Goal: Task Accomplishment & Management: Complete application form

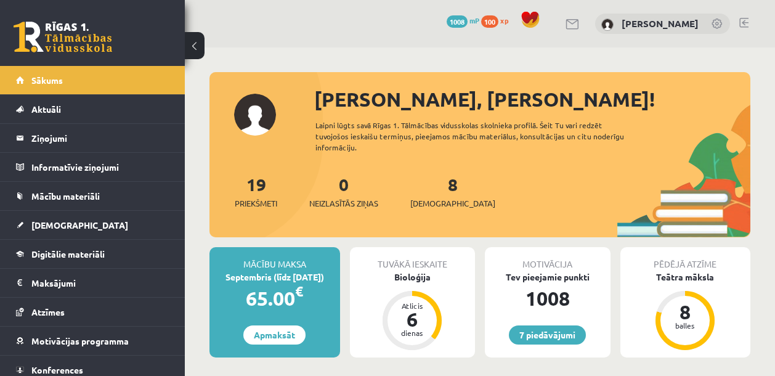
click at [487, 247] on div "Motivācija" at bounding box center [548, 258] width 126 height 23
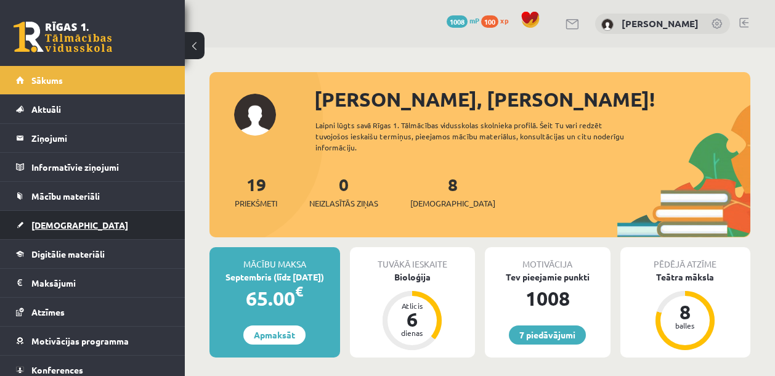
click at [57, 232] on link "[DEMOGRAPHIC_DATA]" at bounding box center [92, 225] width 153 height 28
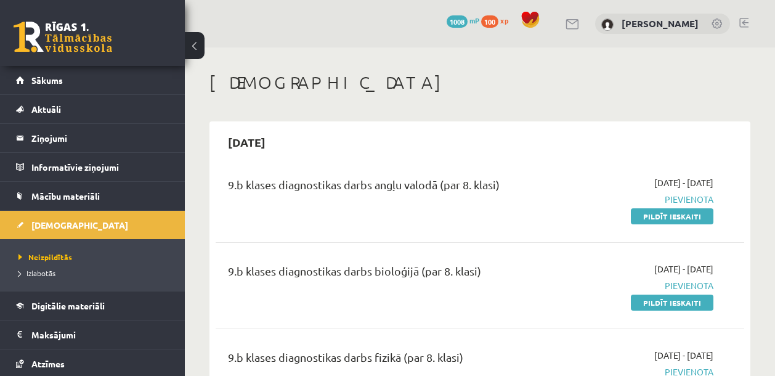
click at [554, 134] on div "[DATE]" at bounding box center [480, 141] width 528 height 29
click at [523, 186] on div "9.b klases diagnostikas darbs angļu valodā (par 8. klasi)" at bounding box center [386, 187] width 317 height 23
click at [584, 165] on div "9.b klases diagnostikas darbs angļu valodā (par 8. klasi) [DATE] - [DATE] [GEOG…" at bounding box center [480, 199] width 528 height 71
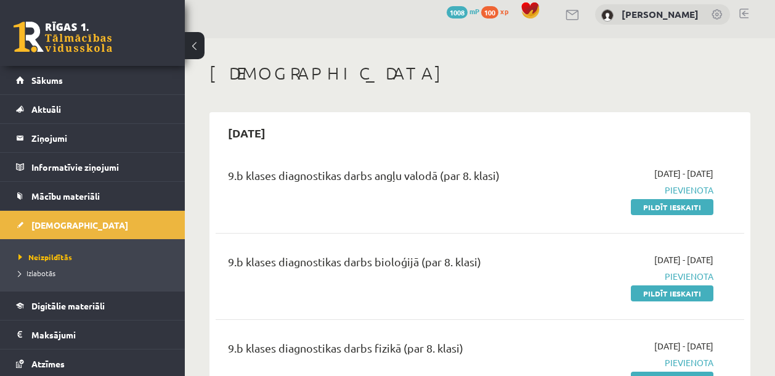
scroll to position [6, 0]
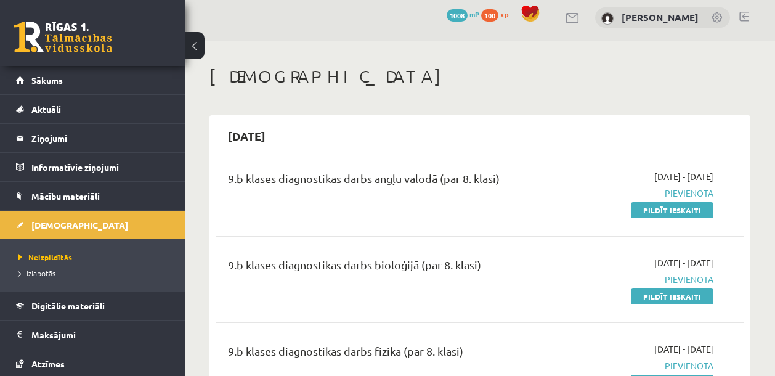
click at [553, 249] on div "9.b klases diagnostikas darbs bioloģijā (par 8. klasi) [DATE] - [DATE] [GEOGRAP…" at bounding box center [480, 279] width 528 height 71
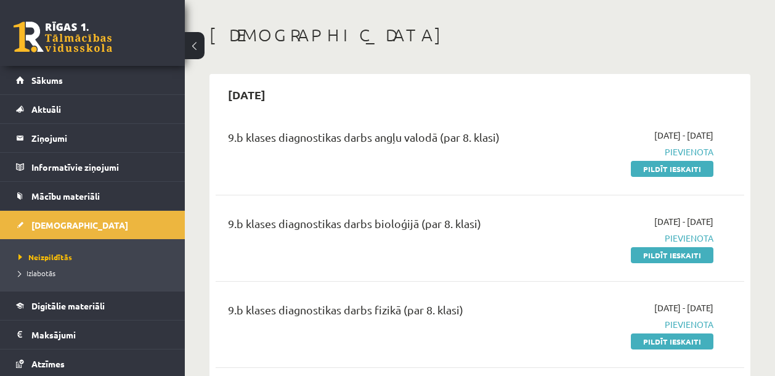
scroll to position [47, 0]
click at [535, 215] on div "9.b klases diagnostikas darbs bioloģijā (par 8. klasi)" at bounding box center [386, 226] width 317 height 23
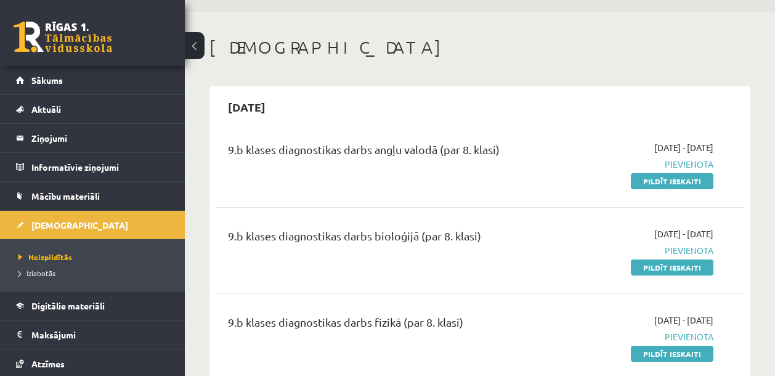
scroll to position [35, 0]
click at [583, 264] on div "[DATE] - [DATE] [GEOGRAPHIC_DATA] Pildīt ieskaiti" at bounding box center [638, 250] width 168 height 46
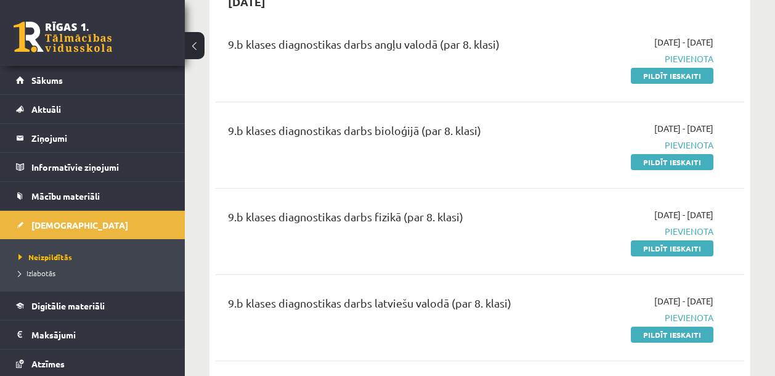
scroll to position [188, 0]
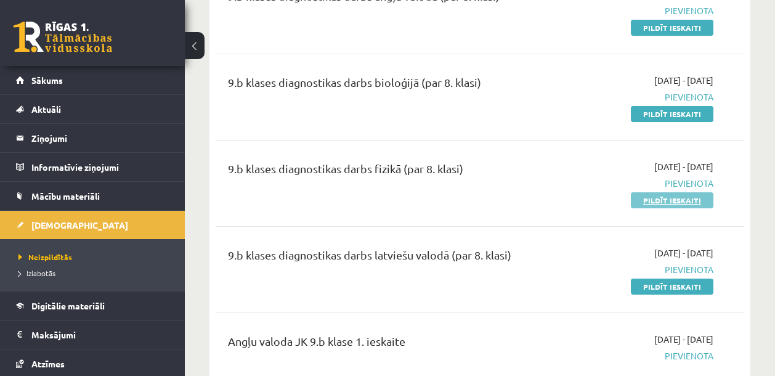
click at [657, 203] on link "Pildīt ieskaiti" at bounding box center [672, 200] width 83 height 16
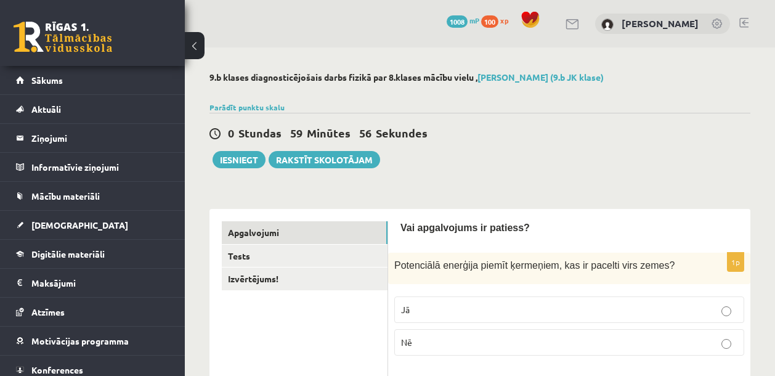
click at [633, 235] on div "Vai apgalvojums ir patiess?" at bounding box center [568, 230] width 337 height 19
click at [660, 302] on label "Jā" at bounding box center [569, 309] width 350 height 26
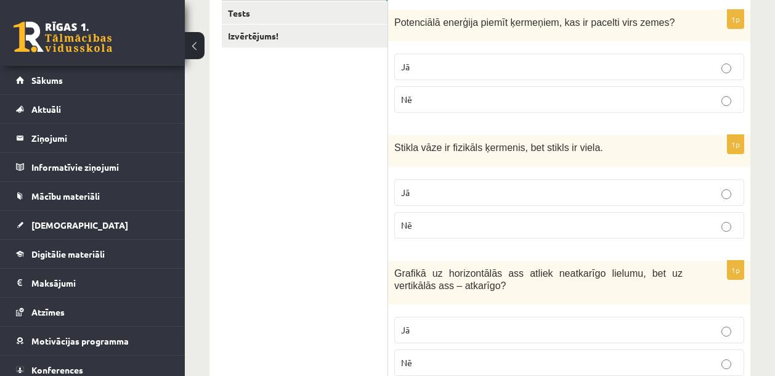
scroll to position [243, 0]
drag, startPoint x: 398, startPoint y: 147, endPoint x: 585, endPoint y: 147, distance: 186.6
click at [580, 148] on span "Stikla vāze ir fizikāls ķermenis, bet stikls ir viela." at bounding box center [498, 147] width 209 height 10
drag, startPoint x: 602, startPoint y: 147, endPoint x: 381, endPoint y: 146, distance: 221.7
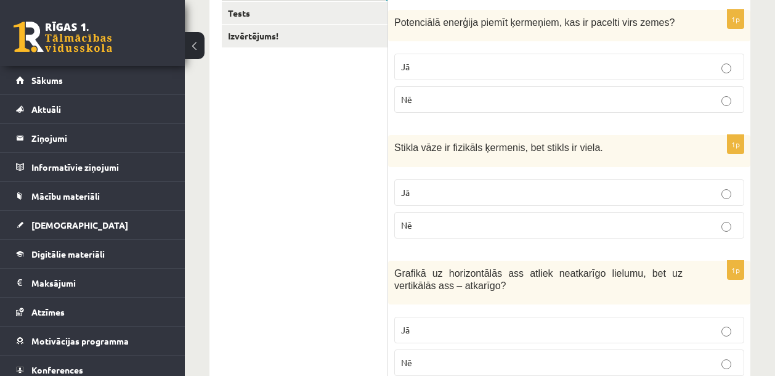
click at [410, 152] on span "Stikla vāze ir fizikāls ķermenis, bet stikls ir viela." at bounding box center [498, 147] width 209 height 10
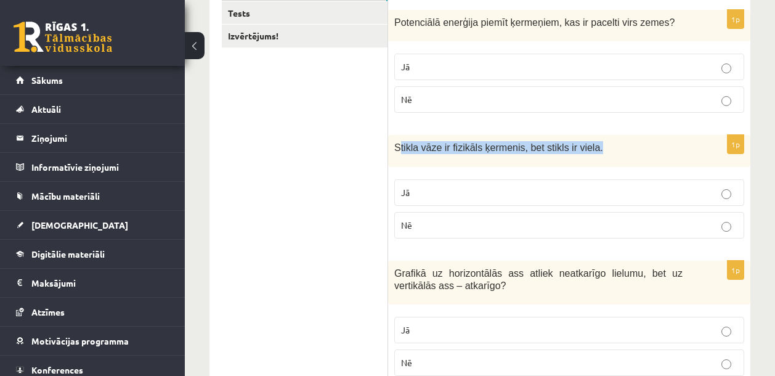
drag, startPoint x: 398, startPoint y: 150, endPoint x: 649, endPoint y: 159, distance: 251.4
click at [650, 159] on div "Stikla vāze ir fizikāls ķermenis, bet stikls ir viela." at bounding box center [569, 150] width 362 height 31
click at [640, 154] on div "Stikla vāze ir fizikāls ķermenis, bet stikls ir viela." at bounding box center [569, 150] width 362 height 31
drag, startPoint x: 600, startPoint y: 146, endPoint x: 394, endPoint y: 146, distance: 206.3
click at [396, 147] on span "Stikla vāze ir fizikāls ķermenis, bet stikls ir viela." at bounding box center [498, 147] width 209 height 10
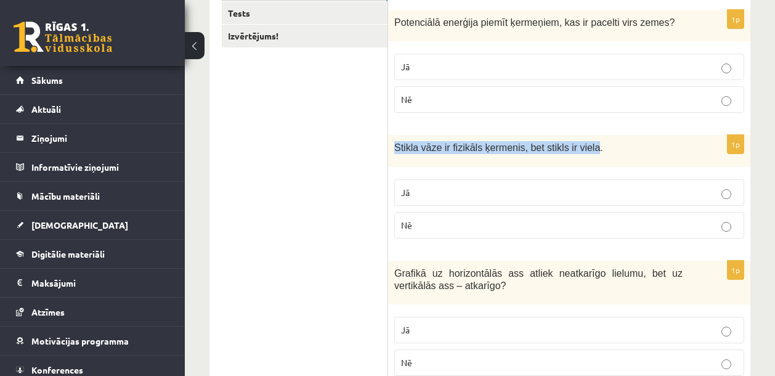
copy span "Stikla vāze ir fizikāls ķermenis, bet stikls ir viela"
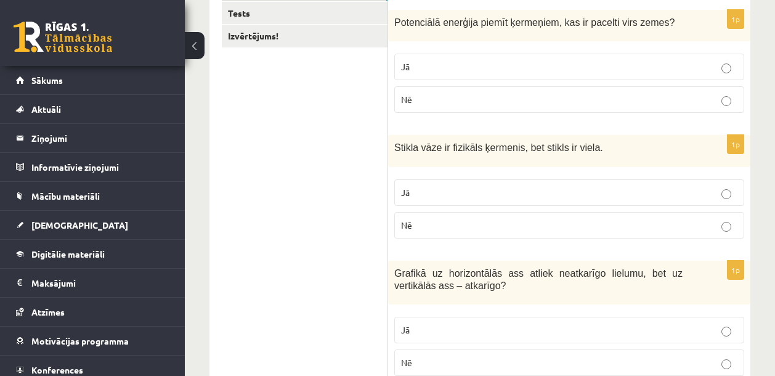
click at [509, 193] on p "Jā" at bounding box center [569, 192] width 336 height 13
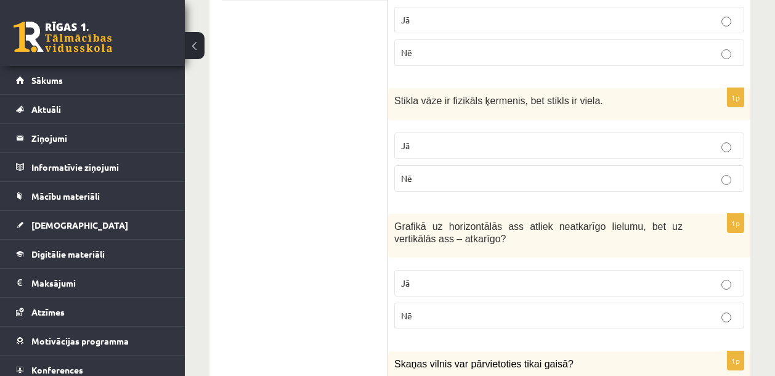
scroll to position [314, 0]
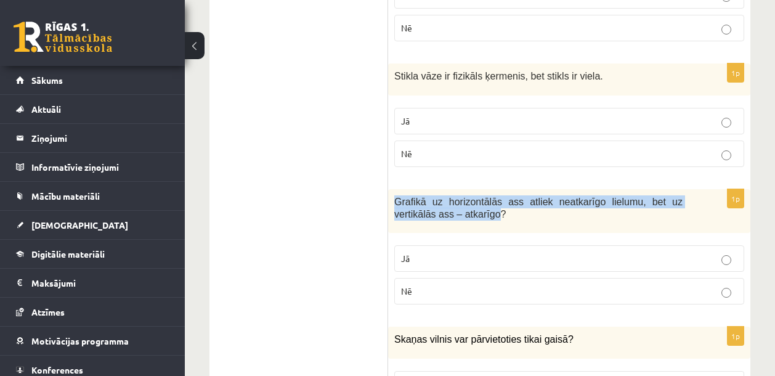
drag, startPoint x: 394, startPoint y: 197, endPoint x: 501, endPoint y: 216, distance: 108.1
click at [501, 216] on span "Grafikā uz horizontālās ass atliek neatkarīgo lielumu, bet uz vertikālās ass – …" at bounding box center [538, 207] width 288 height 23
copy span "Grafikā uz horizontālās ass atliek neatkarīgo lielumu, bet uz vertikālās ass – …"
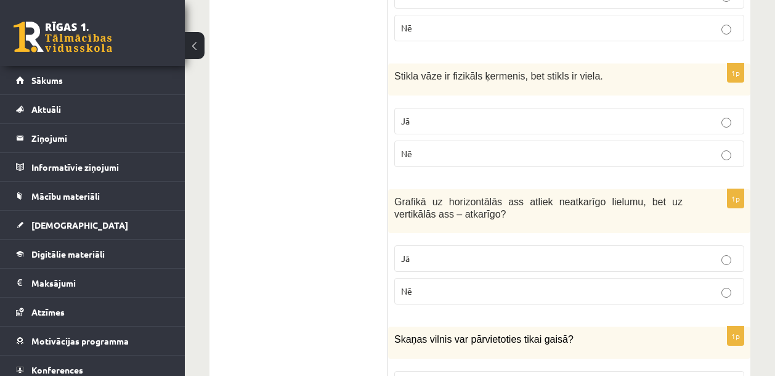
click at [729, 253] on p "Jā" at bounding box center [569, 258] width 336 height 13
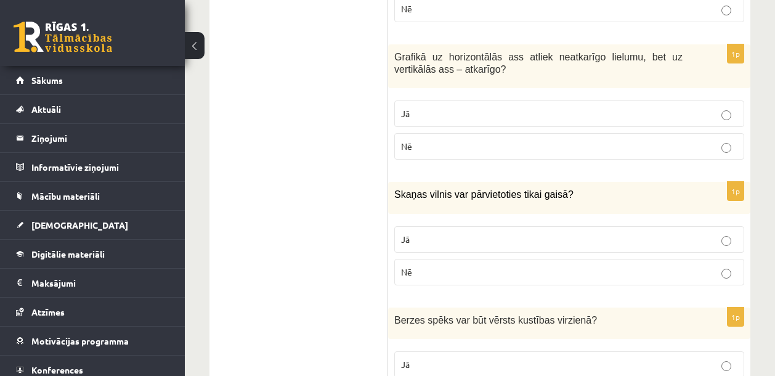
scroll to position [459, 0]
drag, startPoint x: 395, startPoint y: 192, endPoint x: 565, endPoint y: 190, distance: 170.6
click at [565, 190] on span "Skaņas vilnis var pārvietoties tikai gaisā?" at bounding box center [483, 193] width 179 height 10
copy span "Skaņas vilnis var pārvietoties tikai gaisā"
click at [490, 266] on p "Nē" at bounding box center [569, 271] width 336 height 13
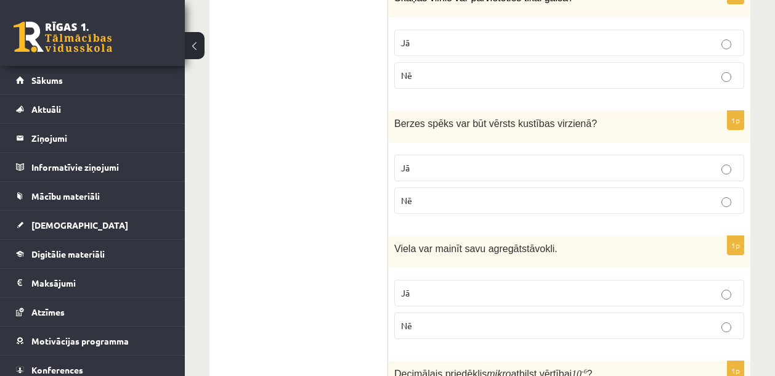
scroll to position [667, 0]
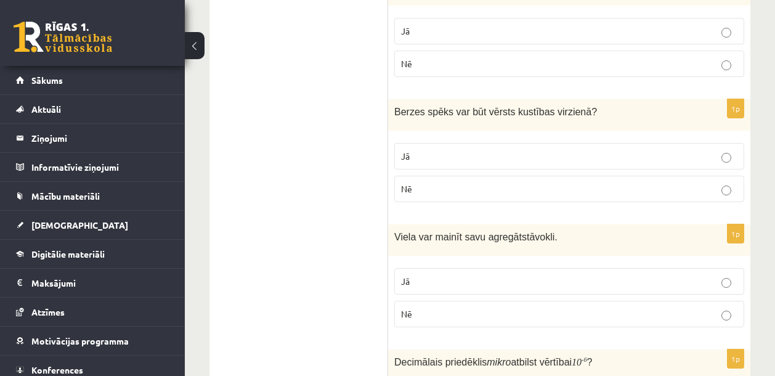
drag, startPoint x: 397, startPoint y: 109, endPoint x: 487, endPoint y: 103, distance: 89.5
click at [487, 103] on div "Berzes spēks var būt vērsts kustības virzienā ?" at bounding box center [569, 114] width 362 height 31
click at [481, 111] on span "Berzes spēks var būt vērsts kustības virzienā" at bounding box center [492, 112] width 197 height 10
copy span "Berzes spēks var būt vērsts"
drag, startPoint x: 517, startPoint y: 116, endPoint x: 499, endPoint y: 1, distance: 117.1
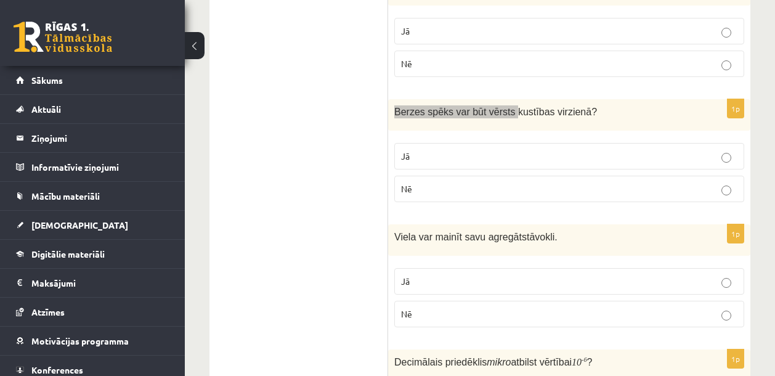
click at [631, 124] on div "Berzes spēks var būt vērsts kustības virzienā ?" at bounding box center [569, 114] width 362 height 31
click at [636, 190] on p "Nē" at bounding box center [569, 188] width 336 height 13
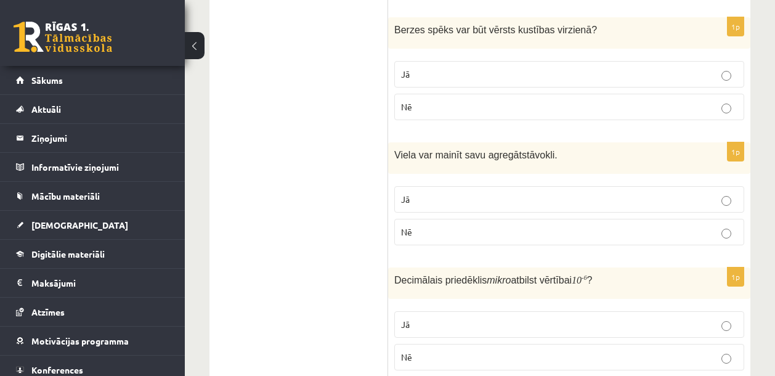
scroll to position [772, 0]
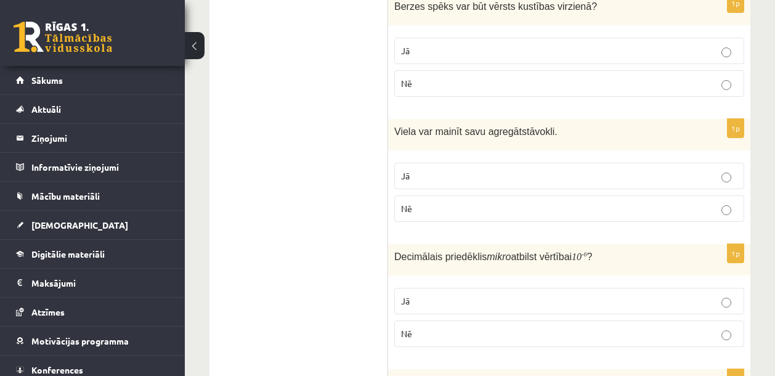
click at [486, 179] on p "Jā" at bounding box center [569, 175] width 336 height 13
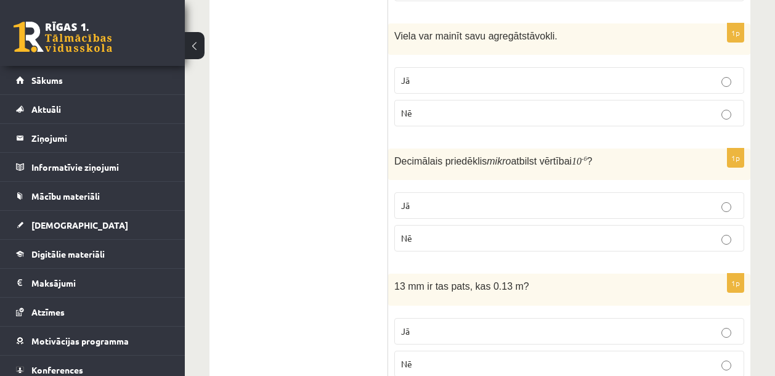
scroll to position [868, 0]
drag, startPoint x: 397, startPoint y: 163, endPoint x: 515, endPoint y: 155, distance: 118.5
click at [515, 155] on span "Decimālais priedēklis mikro atbilst vērtībai" at bounding box center [482, 160] width 177 height 10
copy span "Decimālais priedēklis mikro"
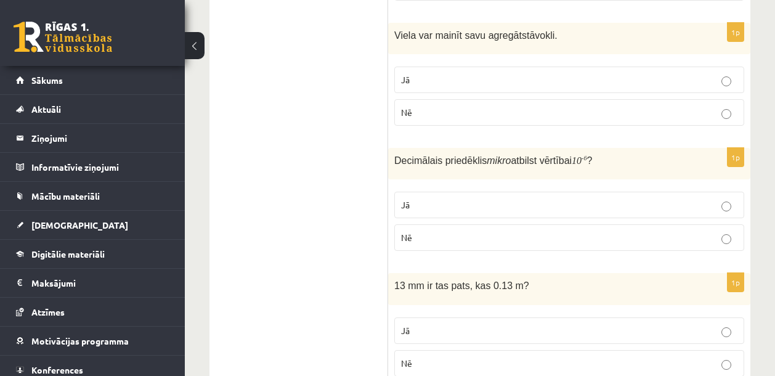
click at [461, 194] on label "Jā" at bounding box center [569, 205] width 350 height 26
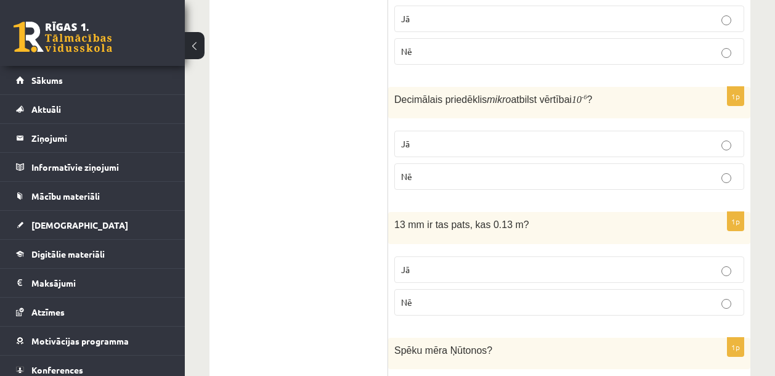
scroll to position [1022, 0]
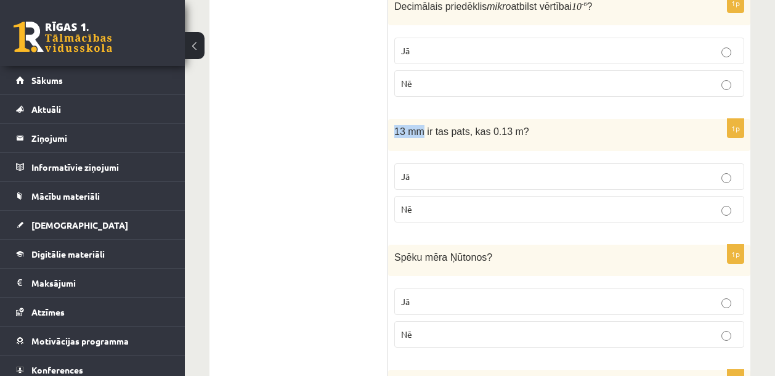
drag, startPoint x: 394, startPoint y: 130, endPoint x: 424, endPoint y: 127, distance: 30.3
click at [424, 127] on span "13 mm ir tas pats, kas 0.13 m?" at bounding box center [461, 131] width 135 height 10
copy span "13 mm"
click at [442, 203] on p "Nē" at bounding box center [569, 209] width 336 height 13
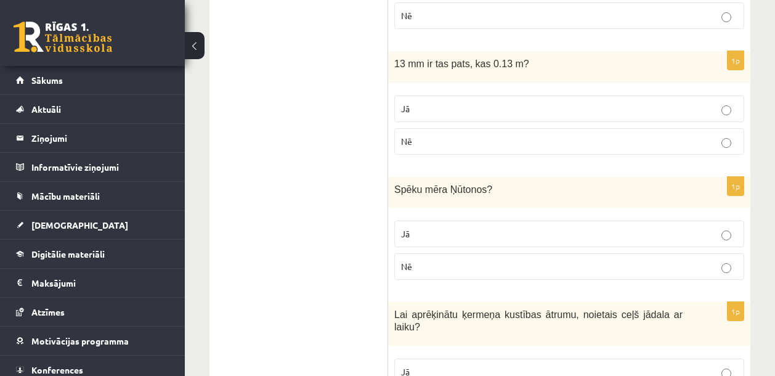
scroll to position [1105, 0]
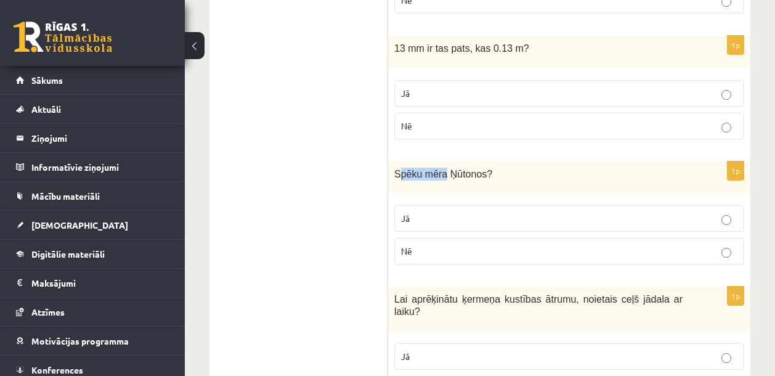
drag, startPoint x: 397, startPoint y: 170, endPoint x: 445, endPoint y: 168, distance: 47.5
click at [445, 169] on span "Spēku mēra Ņūtonos" at bounding box center [440, 174] width 92 height 10
click at [446, 171] on span "Spēku mēra Ņūtonos" at bounding box center [440, 174] width 92 height 10
drag, startPoint x: 448, startPoint y: 171, endPoint x: 395, endPoint y: 174, distance: 53.7
click at [395, 174] on span "Spēku mēra Ņūtonos" at bounding box center [440, 174] width 92 height 10
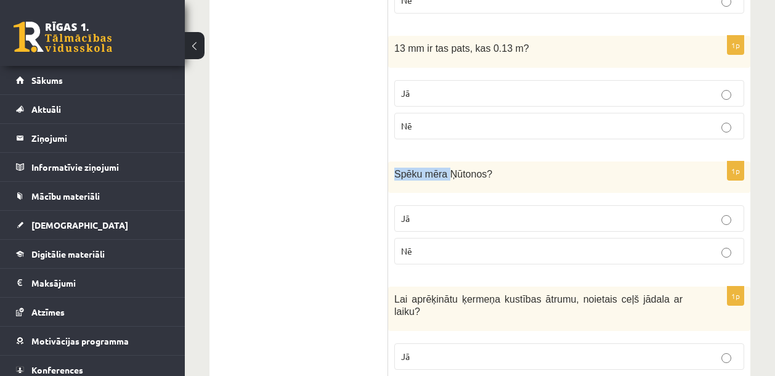
copy span "Spēku mēra"
click at [458, 225] on label "Jā" at bounding box center [569, 218] width 350 height 26
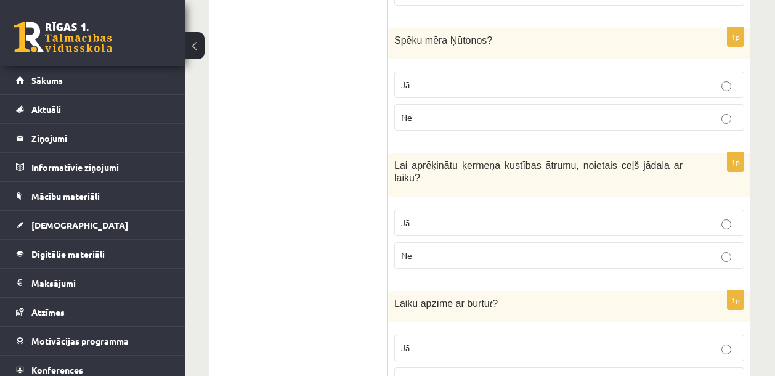
scroll to position [1240, 0]
click at [507, 219] on p "Jā" at bounding box center [569, 222] width 336 height 13
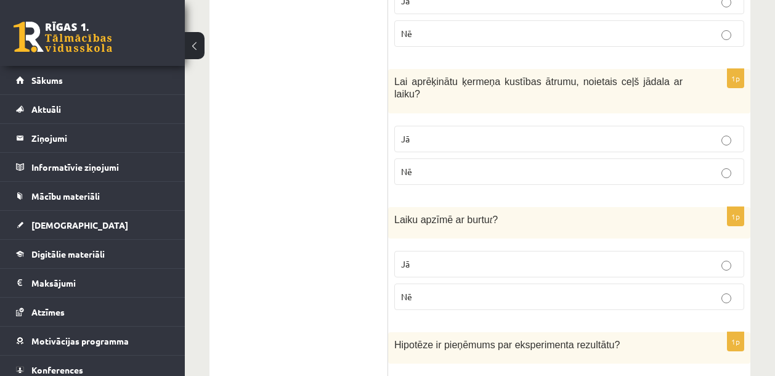
scroll to position [1345, 0]
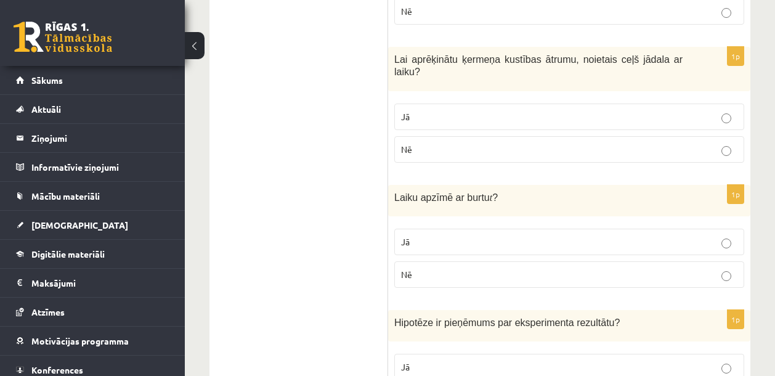
click at [471, 235] on p "Jā" at bounding box center [569, 241] width 336 height 13
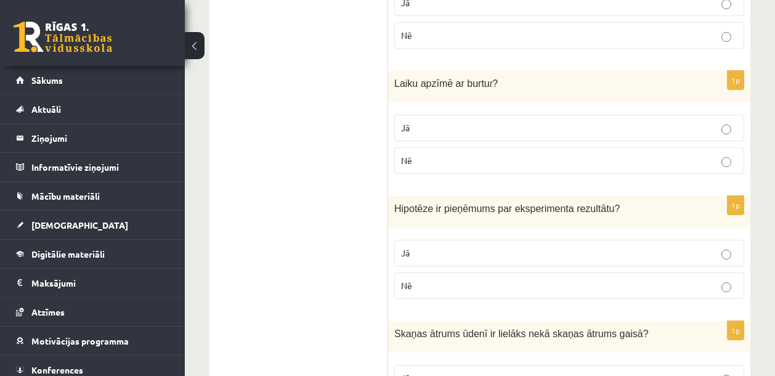
scroll to position [1459, 0]
drag, startPoint x: 395, startPoint y: 81, endPoint x: 488, endPoint y: 79, distance: 93.6
click at [488, 79] on span "Laiku apzīmē ar burtu" at bounding box center [441, 83] width 95 height 10
copy span "Laiku apzīmē ar burtu"
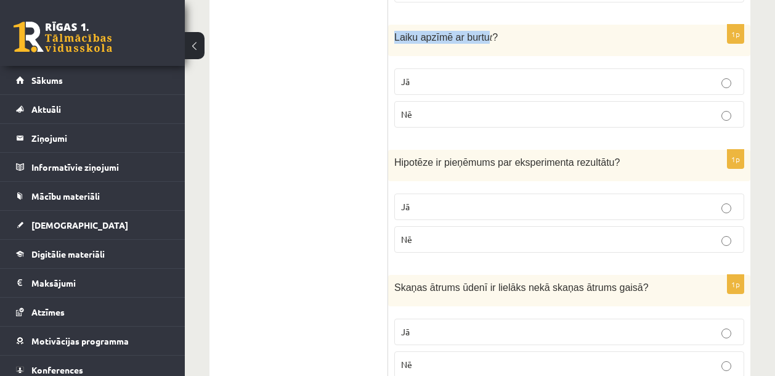
scroll to position [1520, 0]
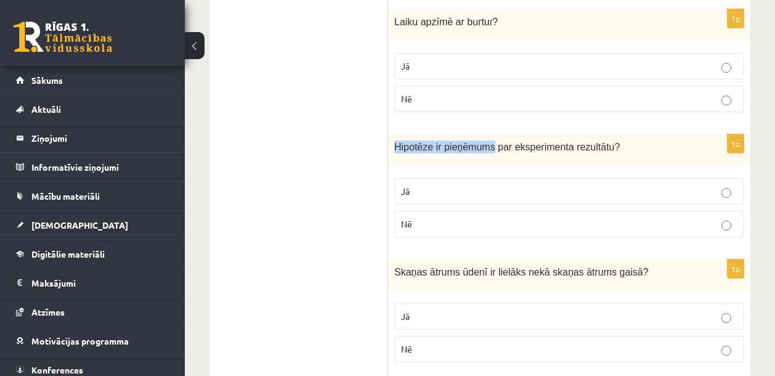
drag, startPoint x: 396, startPoint y: 148, endPoint x: 494, endPoint y: 147, distance: 97.9
click at [494, 147] on span "Hipotēze ir pieņēmums par eksperimenta rezultātu" at bounding box center [504, 147] width 220 height 10
copy span "Hipotēze ir pieņēmums"
click at [714, 190] on p "Jā" at bounding box center [569, 191] width 336 height 13
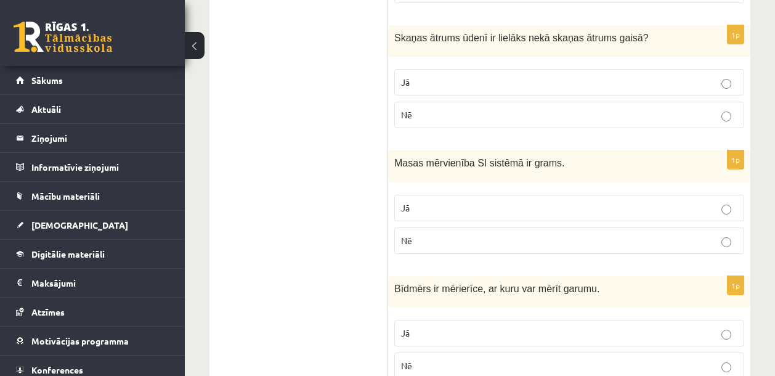
scroll to position [1753, 0]
drag, startPoint x: 396, startPoint y: 40, endPoint x: 461, endPoint y: 44, distance: 64.8
click at [461, 44] on p "Skaņas ātrums ūdenī ir lielāks nekā skaņas ātrums gaisā ?" at bounding box center [538, 39] width 288 height 13
copy span "Skaņas ātrums"
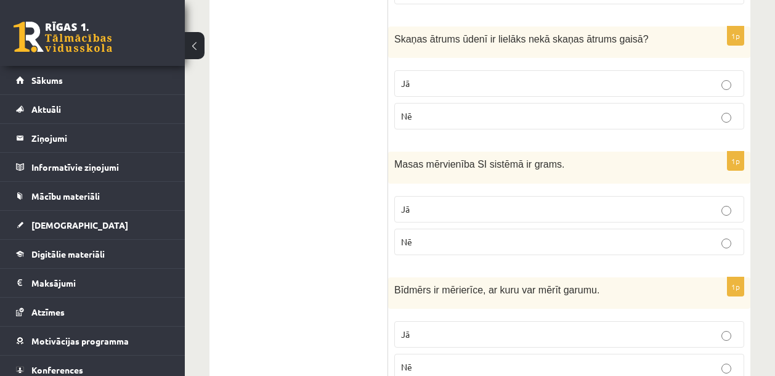
click at [494, 90] on label "Jā" at bounding box center [569, 83] width 350 height 26
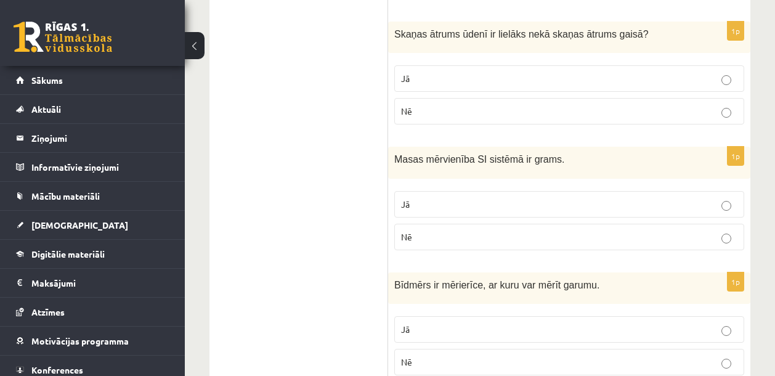
scroll to position [1827, 0]
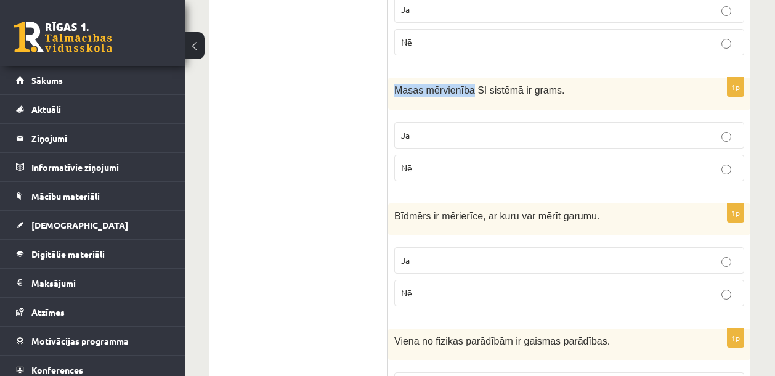
drag, startPoint x: 398, startPoint y: 92, endPoint x: 475, endPoint y: 89, distance: 77.7
click at [475, 89] on span "Masas mērvienība SI sistēmā ir grams." at bounding box center [479, 90] width 171 height 10
click at [453, 164] on p "Nē" at bounding box center [569, 167] width 336 height 13
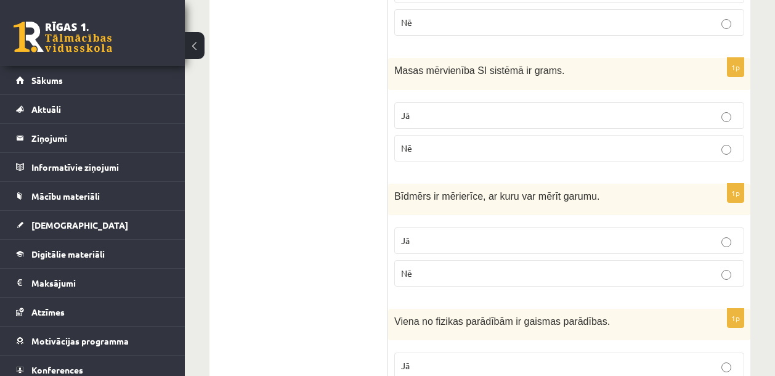
scroll to position [1847, 0]
drag, startPoint x: 397, startPoint y: 196, endPoint x: 484, endPoint y: 194, distance: 86.9
click at [484, 194] on span "Bīdmērs ir mērierīce, ar kuru var mērīt garumu." at bounding box center [496, 195] width 205 height 10
click at [612, 214] on div "1p Bīdmērs ir mērierīce, ar kuru var mērīt garumu. Jā Nē" at bounding box center [569, 239] width 362 height 113
click at [541, 243] on p "Jā" at bounding box center [569, 239] width 336 height 13
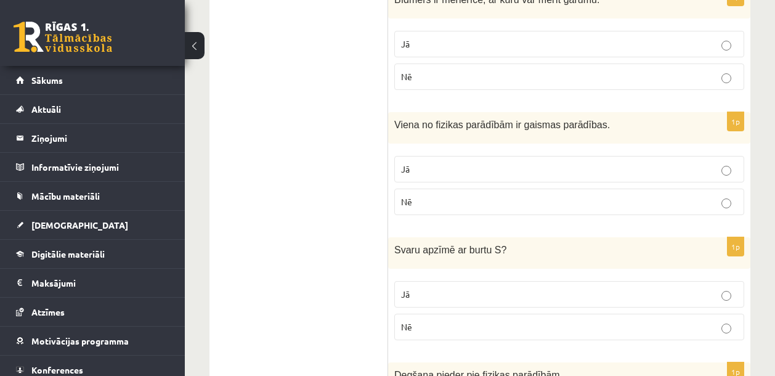
scroll to position [2043, 0]
drag, startPoint x: 395, startPoint y: 126, endPoint x: 523, endPoint y: 120, distance: 127.6
click at [523, 120] on span "Viena no fizikas parādībām ir gaismas parādības." at bounding box center [502, 124] width 216 height 10
click at [458, 168] on p "Jā" at bounding box center [569, 169] width 336 height 13
drag, startPoint x: 527, startPoint y: 127, endPoint x: 610, endPoint y: 124, distance: 82.6
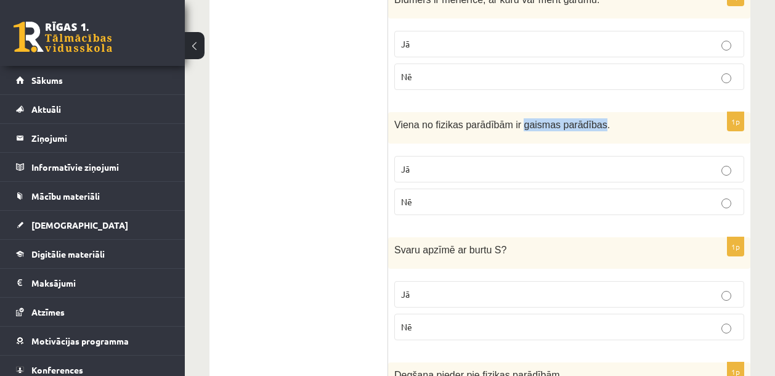
click at [610, 124] on span "Viena no fizikas parādībām ir gaismas parādības." at bounding box center [502, 124] width 216 height 10
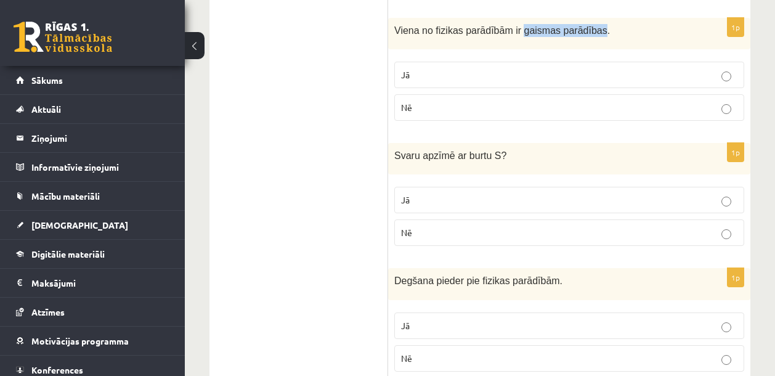
scroll to position [2139, 0]
drag, startPoint x: 397, startPoint y: 151, endPoint x: 457, endPoint y: 158, distance: 60.7
click at [457, 158] on span "Svaru apzīmē ar burtu S" at bounding box center [447, 154] width 107 height 10
click at [479, 228] on p "Nē" at bounding box center [569, 231] width 336 height 13
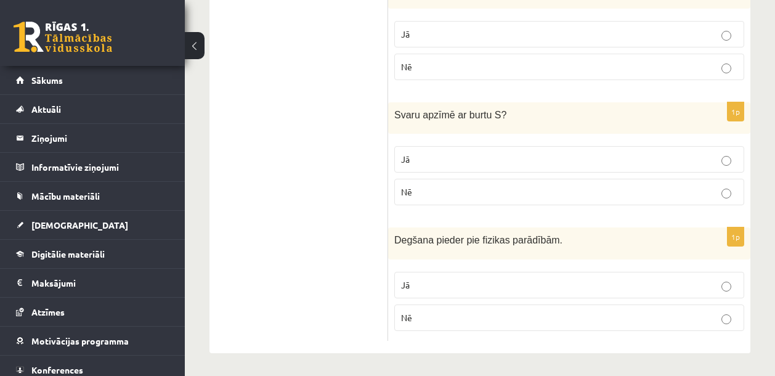
scroll to position [2179, 0]
drag, startPoint x: 485, startPoint y: 238, endPoint x: 558, endPoint y: 232, distance: 73.5
click at [557, 232] on div "Degšana pieder pie fizikas parādībām." at bounding box center [569, 241] width 362 height 31
click at [563, 238] on p "Degšana pieder pie fizikas parādībām." at bounding box center [538, 238] width 288 height 13
drag, startPoint x: 560, startPoint y: 239, endPoint x: 483, endPoint y: 240, distance: 77.0
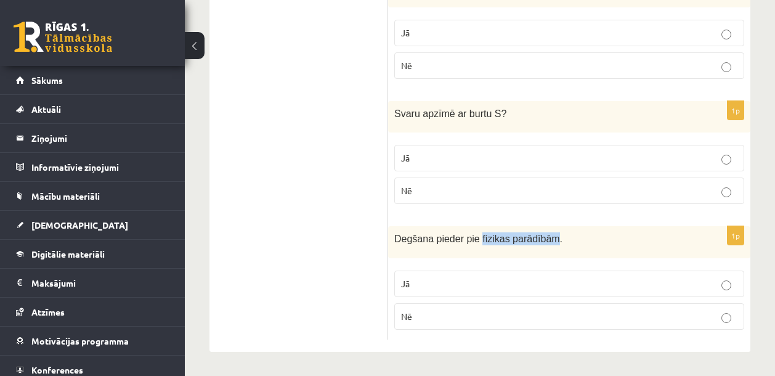
click at [483, 240] on span "Degšana pieder pie fizikas parādībām." at bounding box center [478, 238] width 168 height 10
click at [535, 324] on label "Nē" at bounding box center [569, 316] width 350 height 26
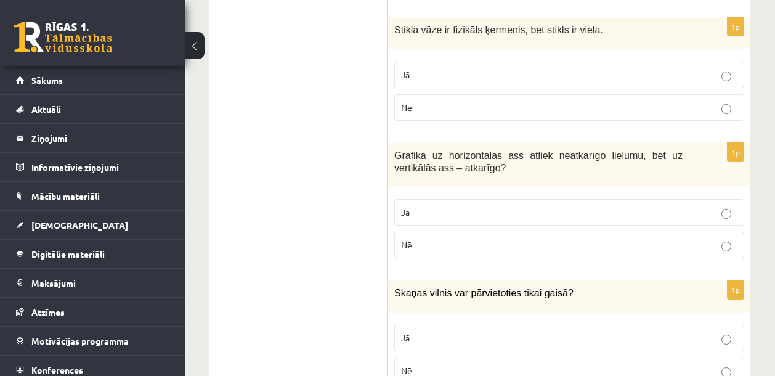
scroll to position [0, 0]
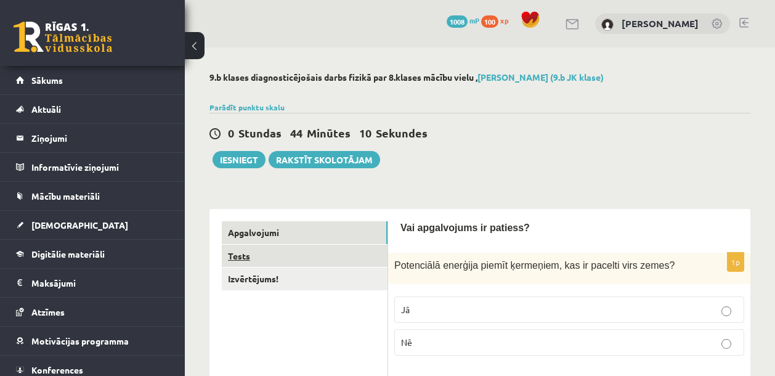
click at [239, 251] on link "Tests" at bounding box center [305, 255] width 166 height 23
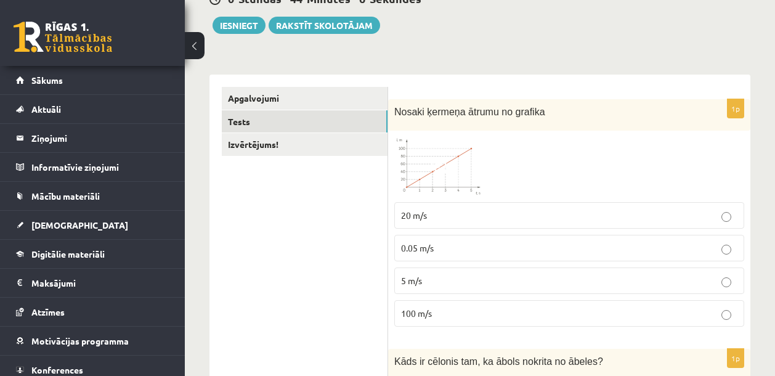
scroll to position [135, 0]
click at [440, 158] on span at bounding box center [441, 166] width 20 height 20
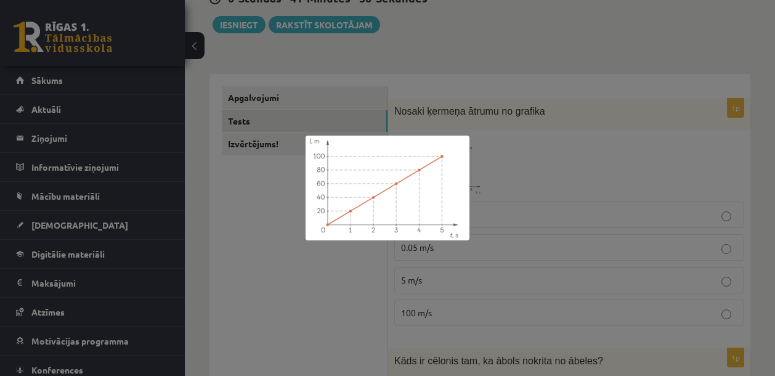
click at [343, 292] on div at bounding box center [387, 188] width 775 height 376
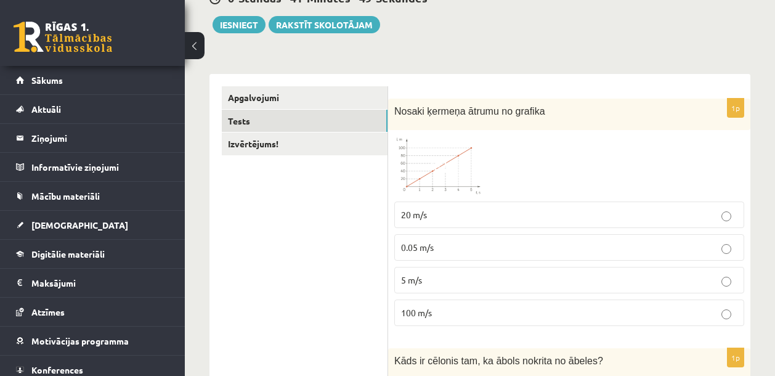
click at [496, 212] on p "20 m/s" at bounding box center [569, 214] width 336 height 13
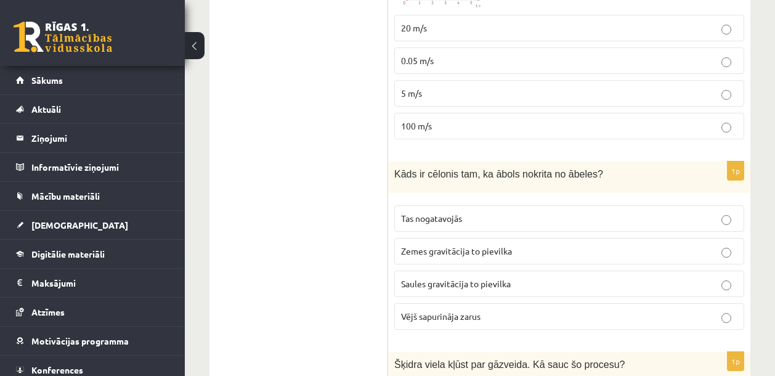
scroll to position [336, 0]
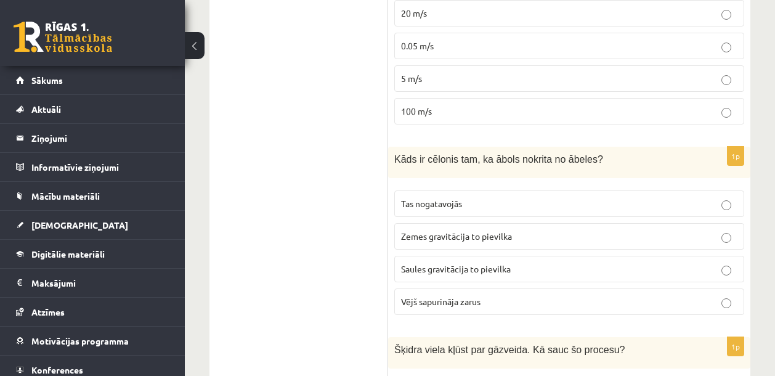
click at [506, 236] on span "Zemes gravitācija to pievilka" at bounding box center [456, 235] width 111 height 11
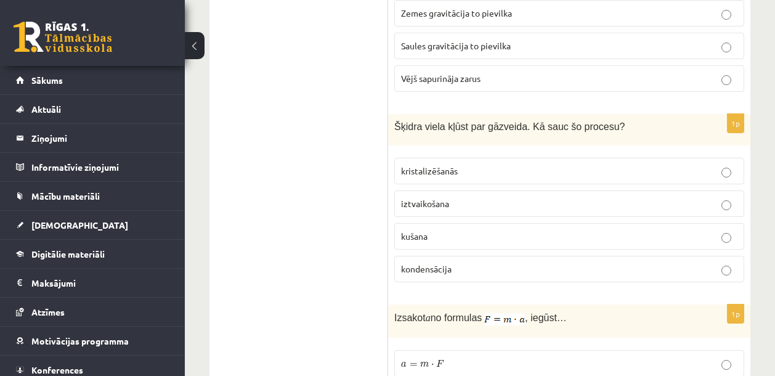
scroll to position [563, 0]
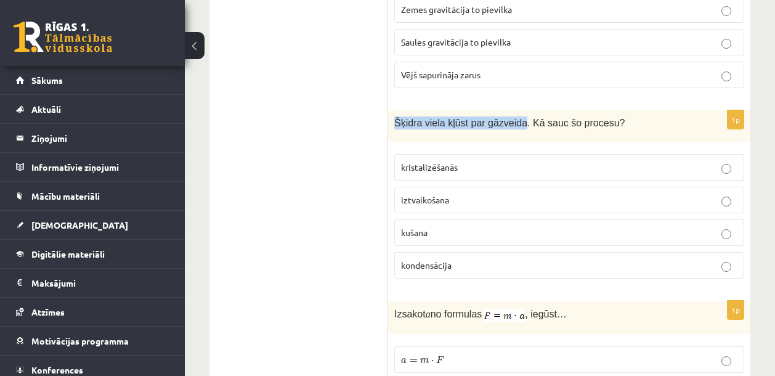
drag, startPoint x: 394, startPoint y: 125, endPoint x: 527, endPoint y: 123, distance: 133.0
click at [527, 123] on span "Šķidra viela kļūst par gāzveida. Kā sauc šo procesu?" at bounding box center [509, 123] width 230 height 10
click at [460, 208] on label "iztvaikošana" at bounding box center [569, 200] width 350 height 26
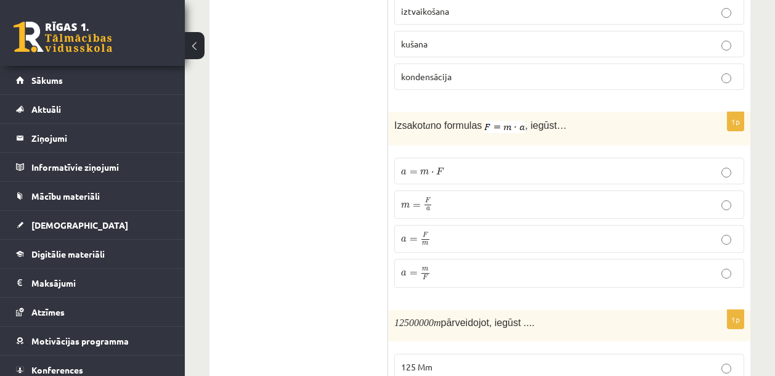
scroll to position [751, 0]
click at [410, 241] on span "=" at bounding box center [414, 240] width 8 height 4
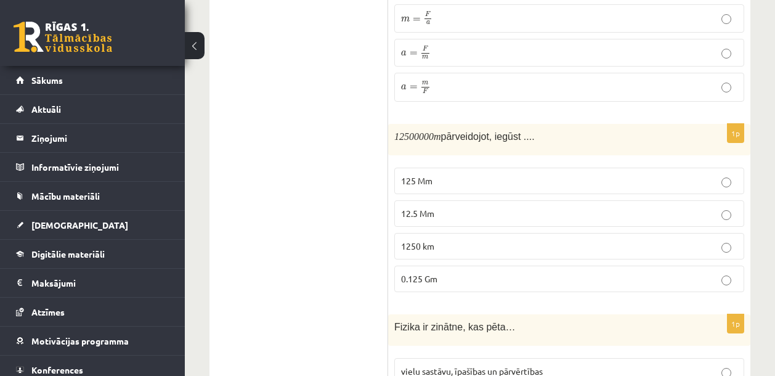
scroll to position [937, 0]
drag, startPoint x: 397, startPoint y: 135, endPoint x: 422, endPoint y: 130, distance: 25.7
click at [420, 131] on m\ "12500000" at bounding box center [413, 136] width 39 height 10
drag, startPoint x: 443, startPoint y: 134, endPoint x: 397, endPoint y: 136, distance: 46.3
click at [397, 136] on span "12500000 m pārveidojot, iegūst ...." at bounding box center [464, 137] width 140 height 10
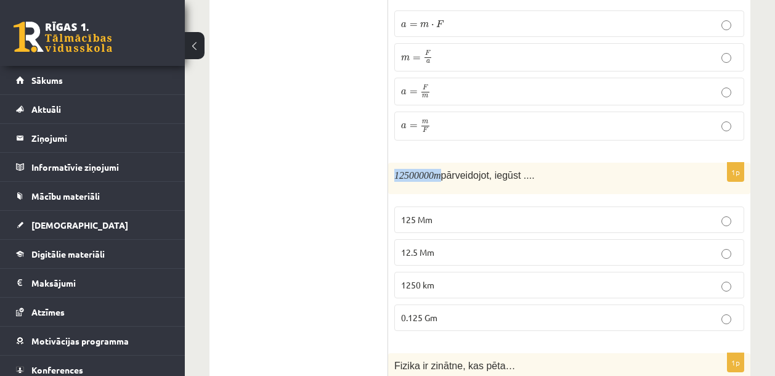
scroll to position [917, 0]
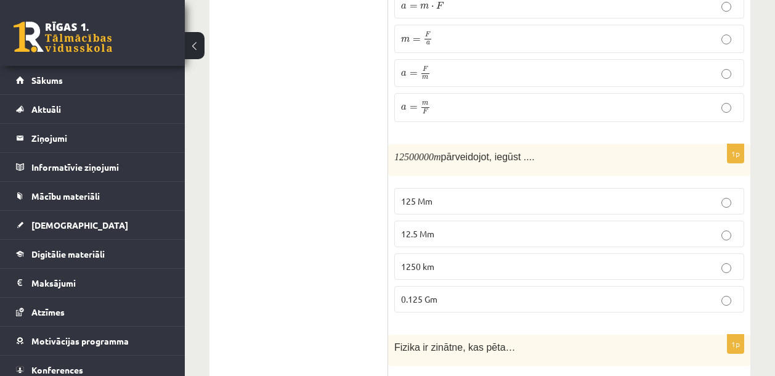
click at [435, 305] on label "0.125 Gm" at bounding box center [569, 299] width 350 height 26
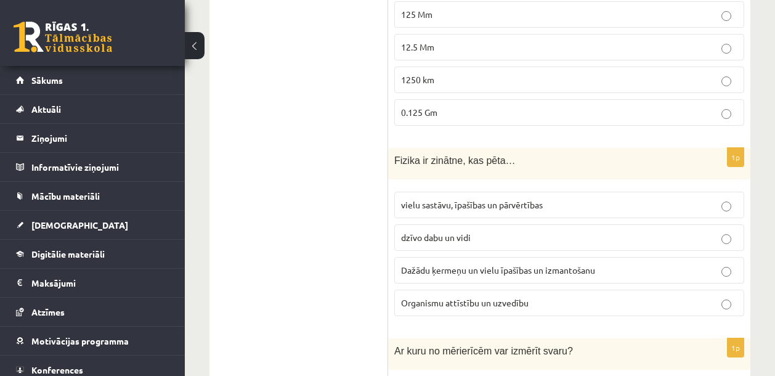
scroll to position [1126, 0]
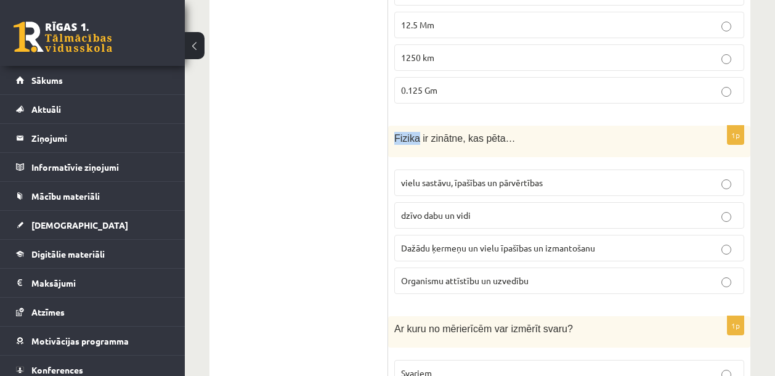
drag, startPoint x: 525, startPoint y: 137, endPoint x: 376, endPoint y: 124, distance: 149.0
drag, startPoint x: 395, startPoint y: 136, endPoint x: 504, endPoint y: 138, distance: 109.6
click at [504, 138] on span "Fizika ir zinātne, kas pēta…" at bounding box center [454, 138] width 121 height 10
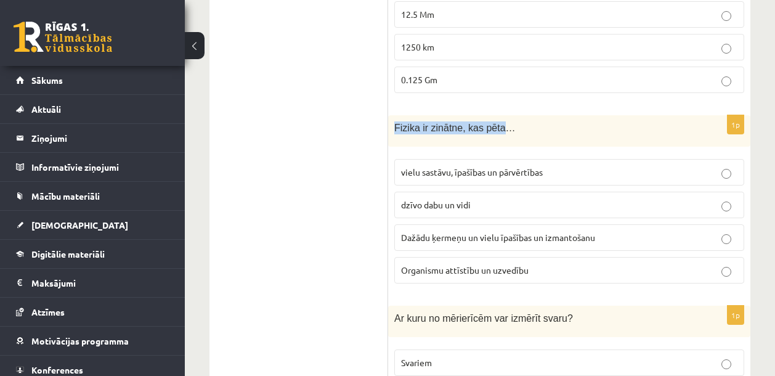
scroll to position [1148, 0]
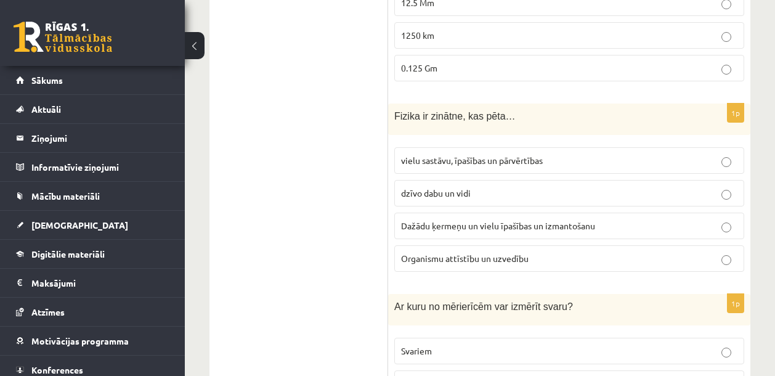
click at [575, 215] on label "Dažādu ķermeņu un vielu īpašības un izmantošanu" at bounding box center [569, 225] width 350 height 26
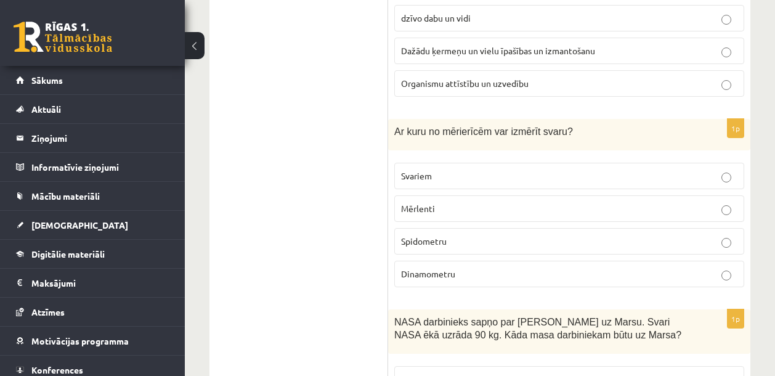
scroll to position [1347, 0]
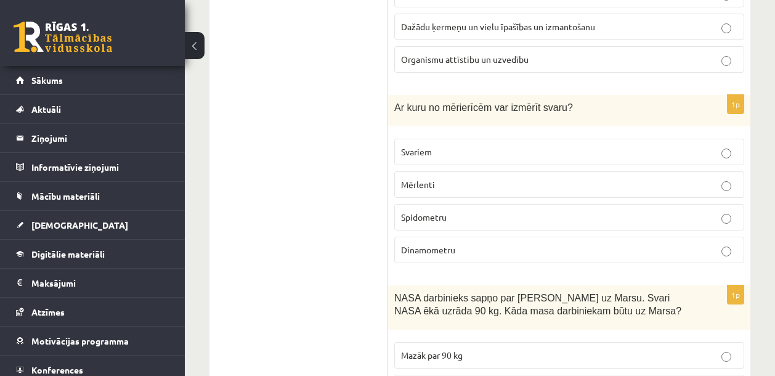
click at [438, 158] on label "Svariem" at bounding box center [569, 152] width 350 height 26
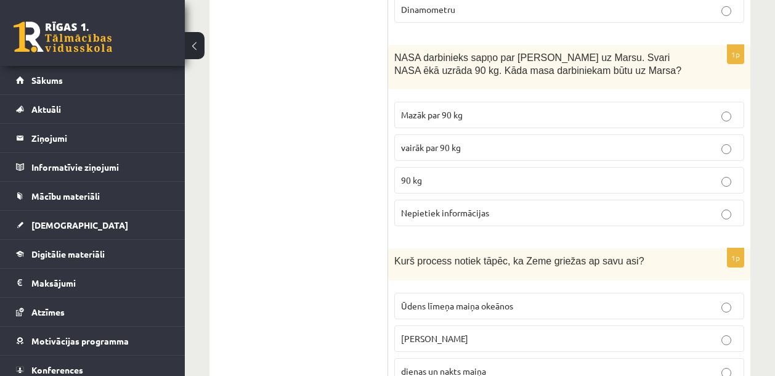
scroll to position [1586, 0]
click at [462, 146] on p "vairāk par 90 kg" at bounding box center [569, 148] width 336 height 13
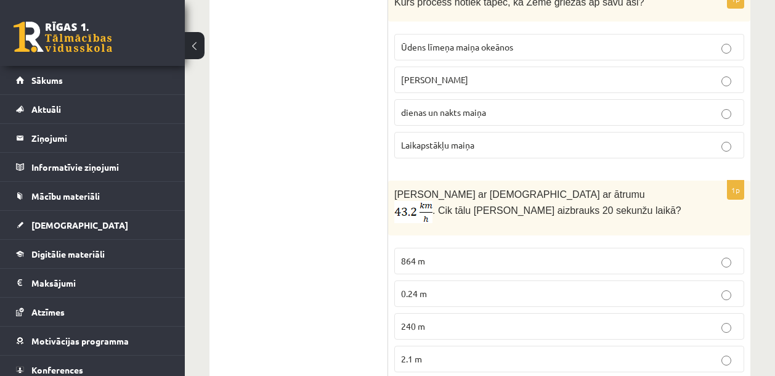
scroll to position [1847, 0]
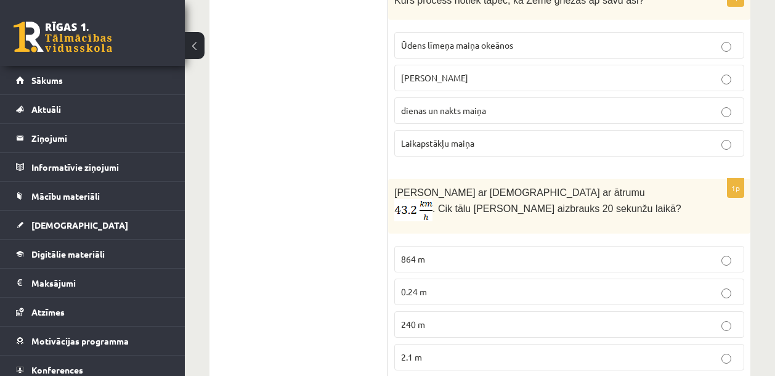
click at [448, 105] on span "dienas un nakts maiņa" at bounding box center [443, 110] width 85 height 11
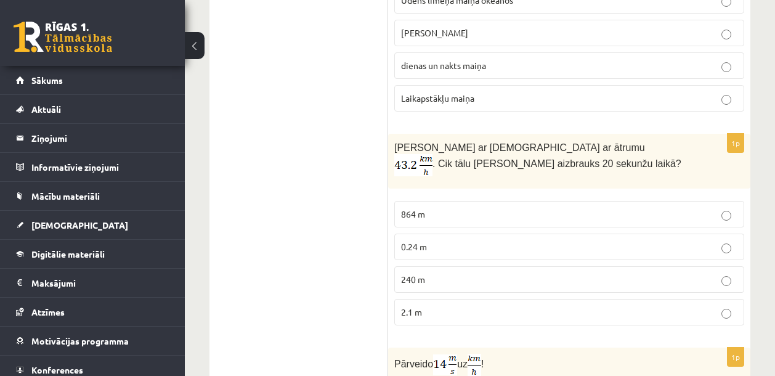
scroll to position [1904, 0]
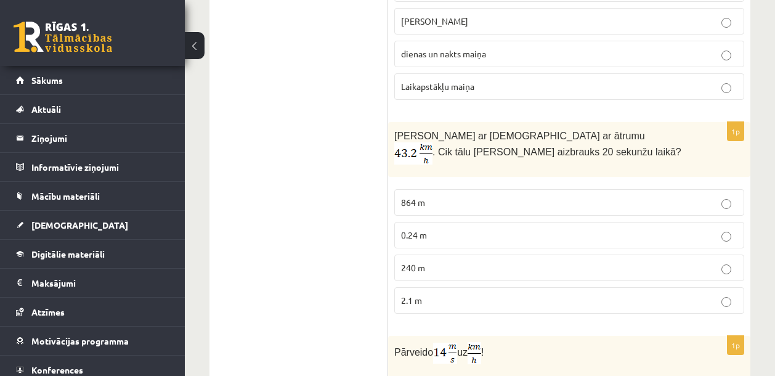
click at [411, 262] on span "240 m" at bounding box center [413, 267] width 24 height 11
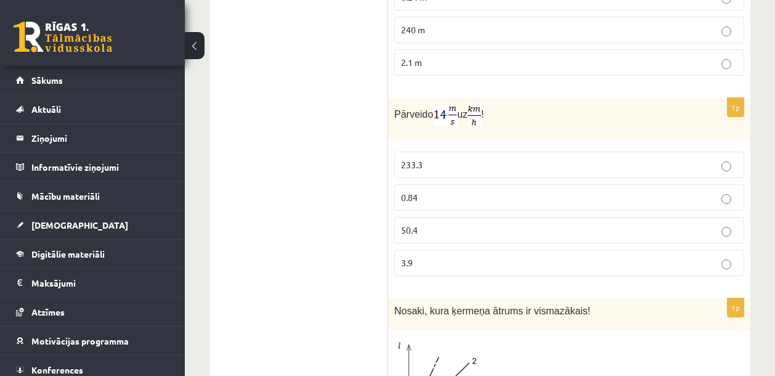
scroll to position [2159, 0]
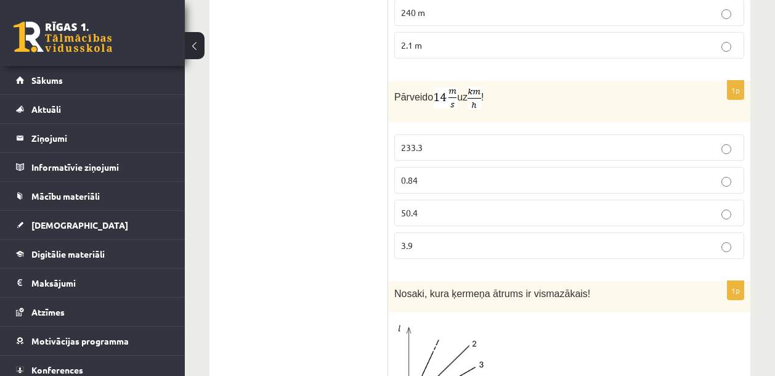
click at [408, 207] on span "50.4" at bounding box center [409, 212] width 17 height 11
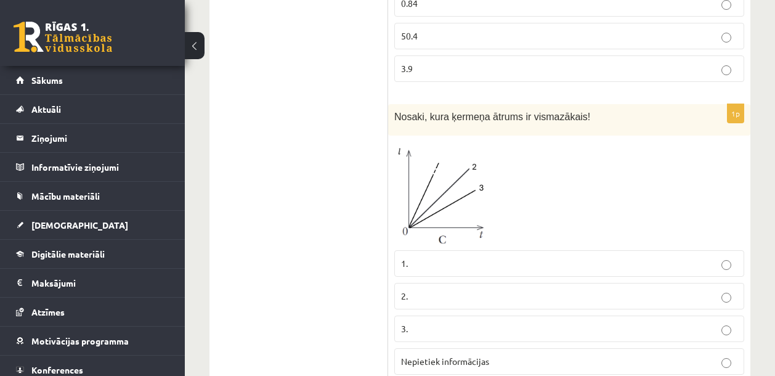
scroll to position [2348, 0]
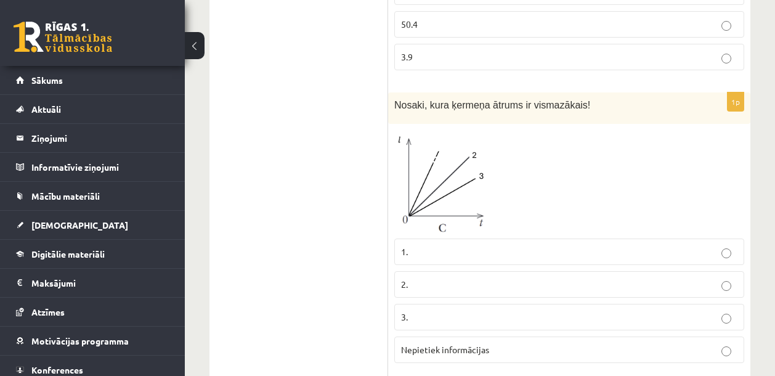
click at [438, 234] on fieldset "1. 2. 3. Nepietiek informācijas" at bounding box center [569, 299] width 350 height 134
click at [438, 241] on label "1." at bounding box center [569, 251] width 350 height 26
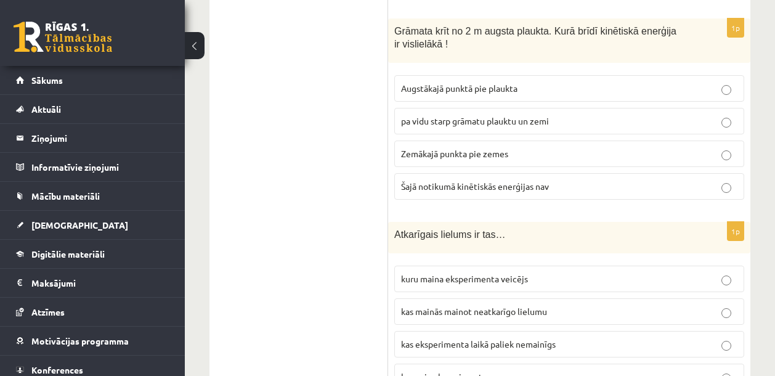
scroll to position [2713, 0]
click at [532, 86] on p "Augstākajā punktā pie plaukta" at bounding box center [569, 89] width 336 height 13
click at [498, 119] on span "pa vidu starp grāmatu plauktu un zemi" at bounding box center [475, 121] width 148 height 11
click at [466, 92] on p "Augstākajā punktā pie plaukta" at bounding box center [569, 89] width 336 height 13
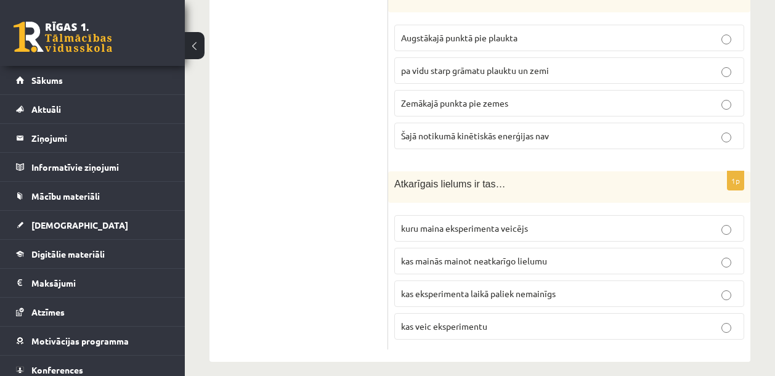
scroll to position [2771, 0]
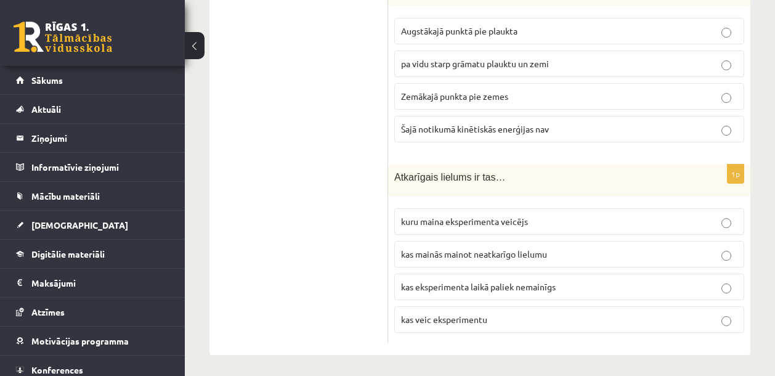
click at [466, 220] on span "kuru maina eksperimenta veicējs" at bounding box center [464, 221] width 127 height 11
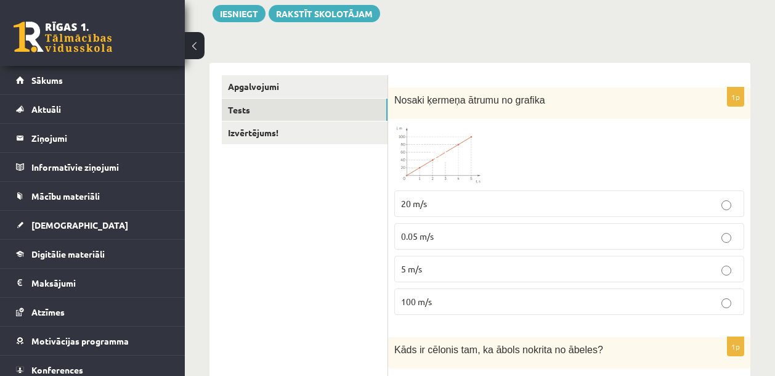
scroll to position [0, 0]
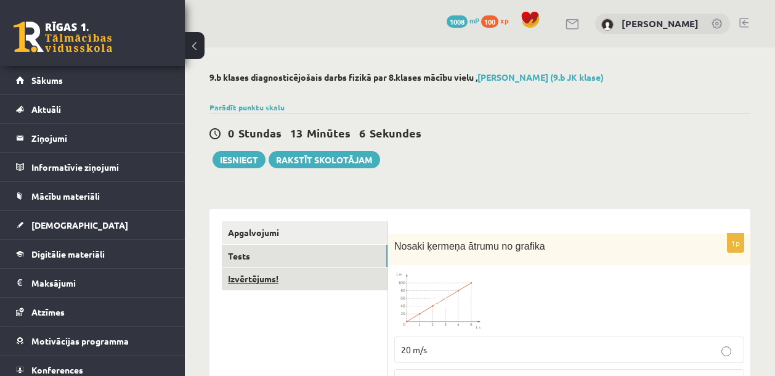
click at [256, 283] on link "Izvērtējums!" at bounding box center [305, 278] width 166 height 23
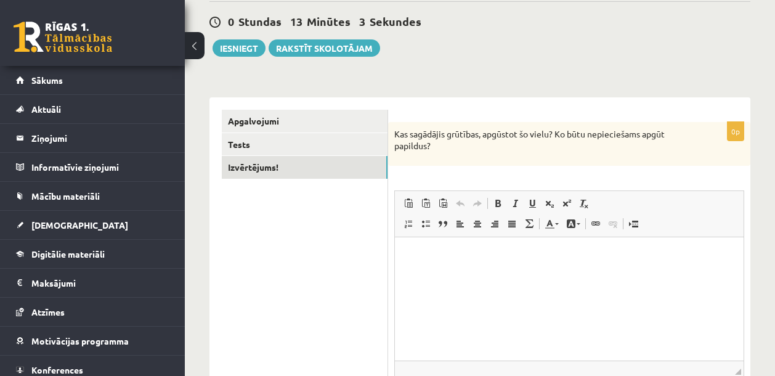
scroll to position [110, 0]
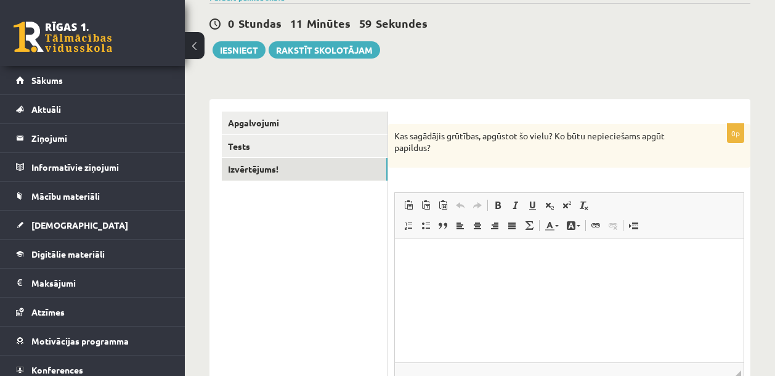
click at [434, 265] on html at bounding box center [569, 257] width 349 height 38
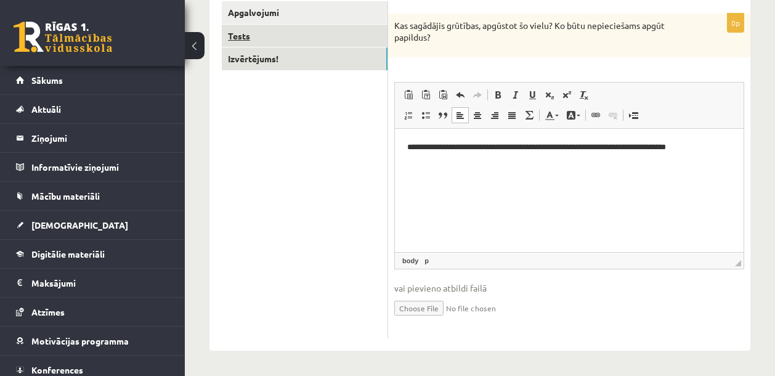
scroll to position [76, 0]
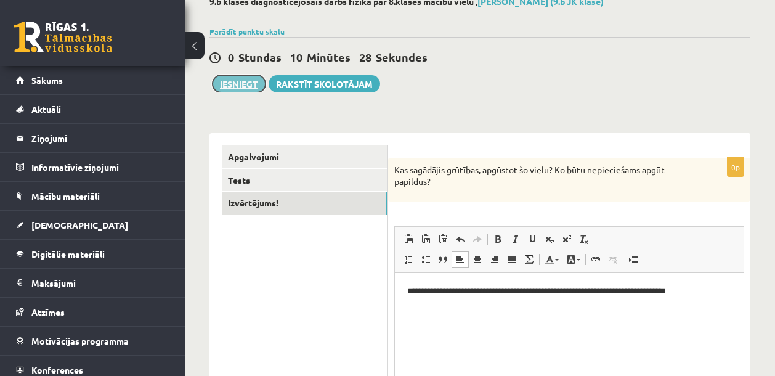
click at [233, 83] on button "Iesniegt" at bounding box center [238, 83] width 53 height 17
click at [222, 76] on button "Iesniegt" at bounding box center [238, 83] width 53 height 17
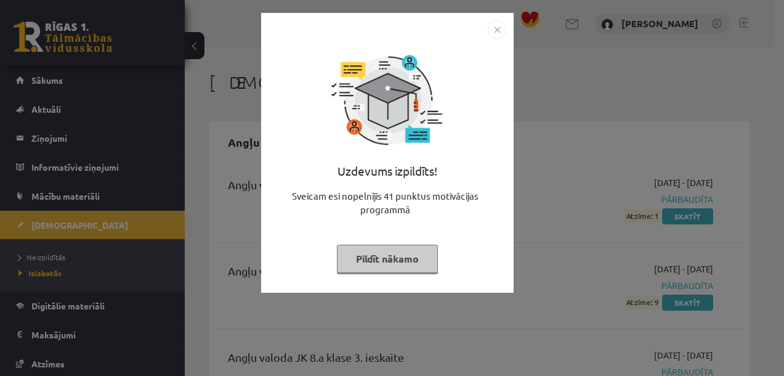
click at [492, 28] on img "Close" at bounding box center [497, 29] width 18 height 18
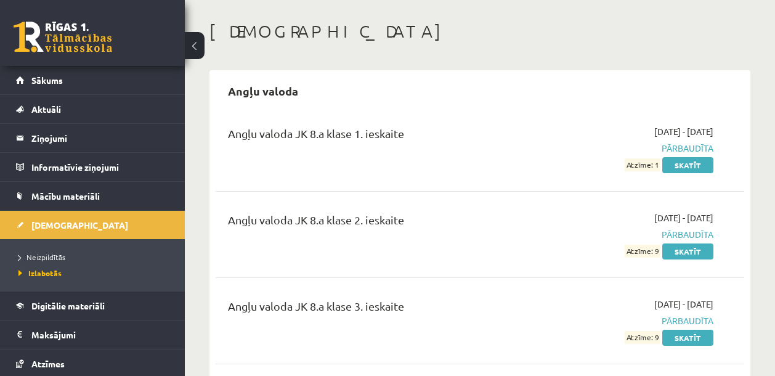
scroll to position [121, 0]
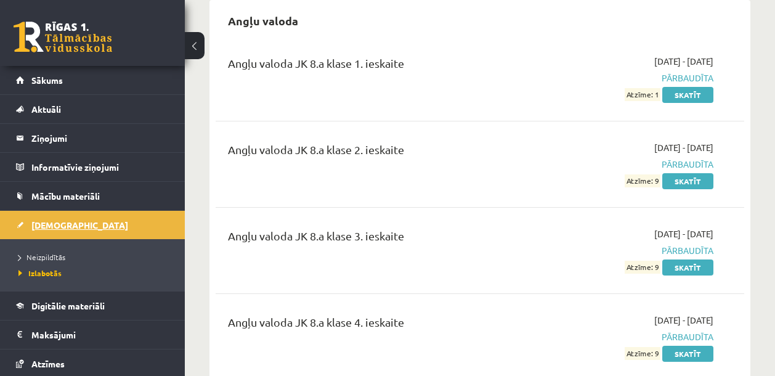
click at [60, 232] on link "[DEMOGRAPHIC_DATA]" at bounding box center [92, 225] width 153 height 28
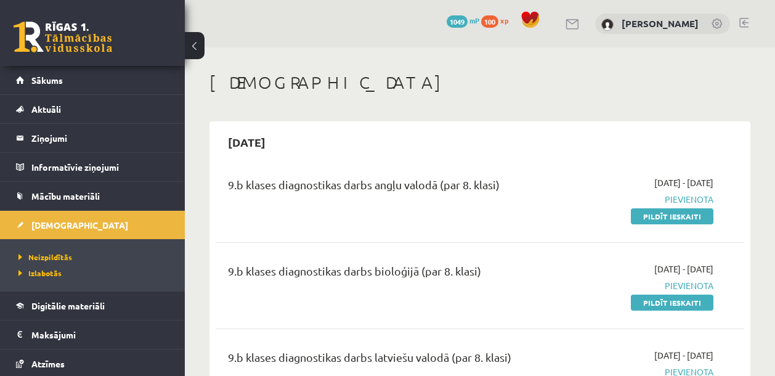
drag, startPoint x: 229, startPoint y: 142, endPoint x: 299, endPoint y: 140, distance: 70.2
click at [299, 140] on div "[DATE]" at bounding box center [480, 141] width 528 height 29
click at [317, 145] on div "[DATE]" at bounding box center [480, 141] width 528 height 29
click at [346, 154] on div "[DATE]" at bounding box center [480, 141] width 528 height 29
click at [345, 154] on div "[DATE]" at bounding box center [480, 141] width 528 height 29
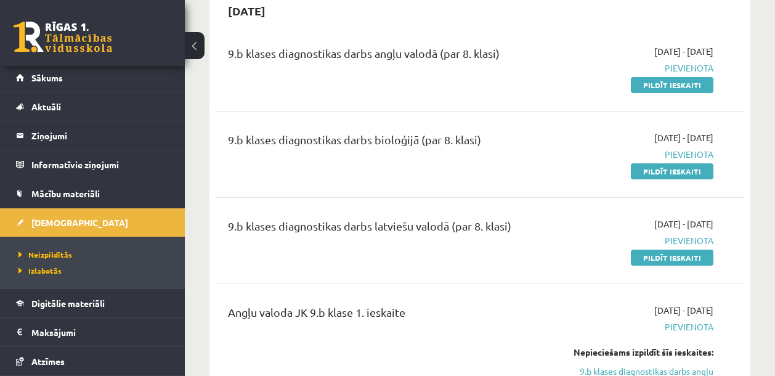
scroll to position [116, 0]
